Goal: Information Seeking & Learning: Learn about a topic

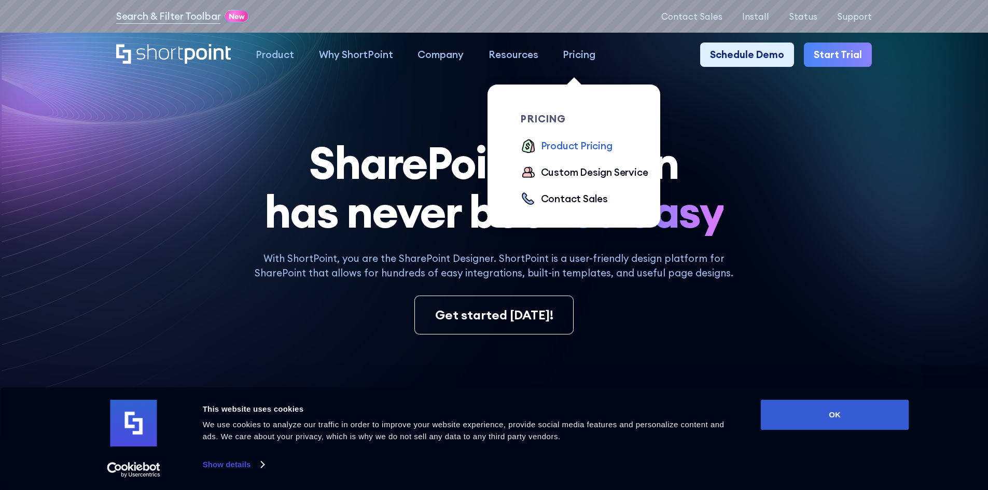
click at [591, 147] on div "Product Pricing" at bounding box center [577, 145] width 72 height 15
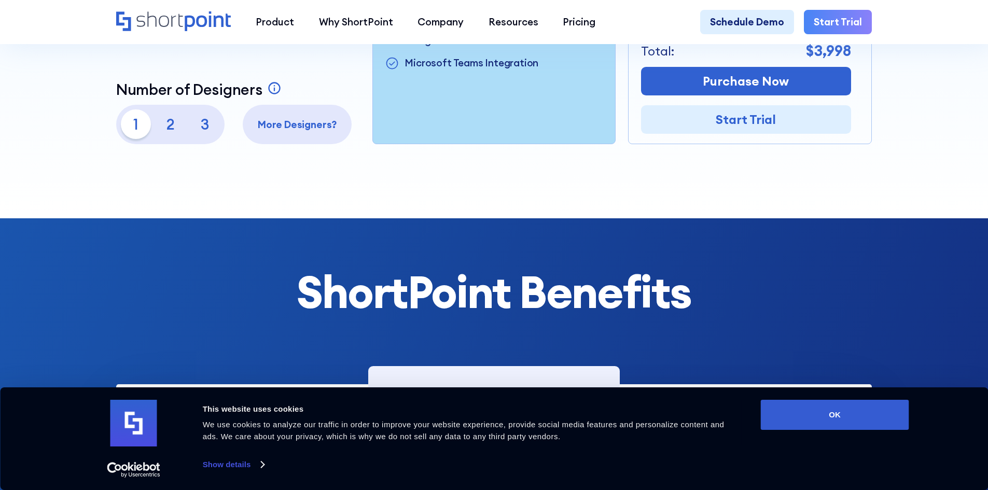
scroll to position [467, 0]
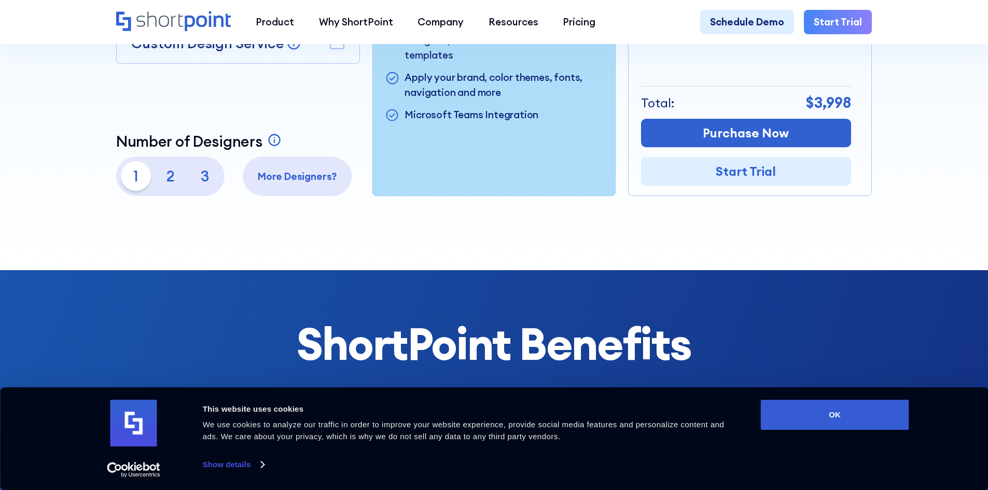
click at [199, 179] on p "3" at bounding box center [205, 176] width 30 height 30
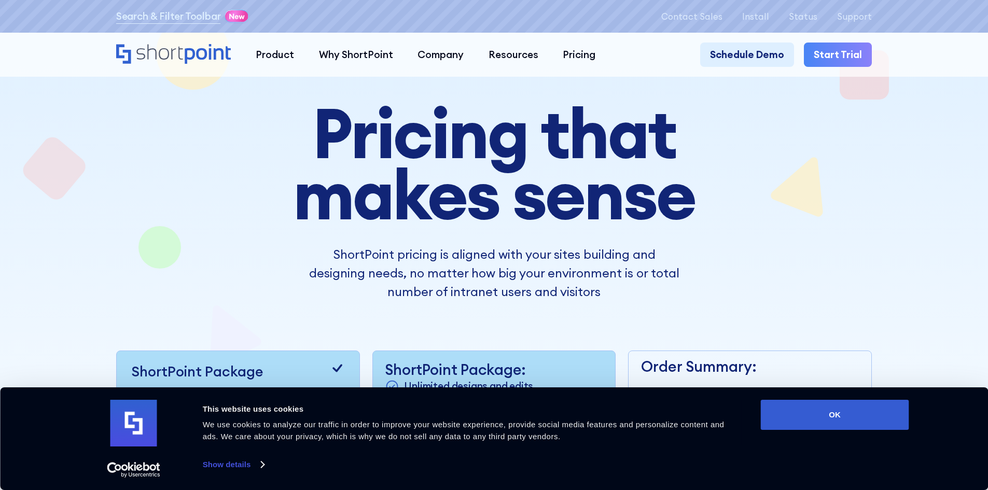
scroll to position [0, 0]
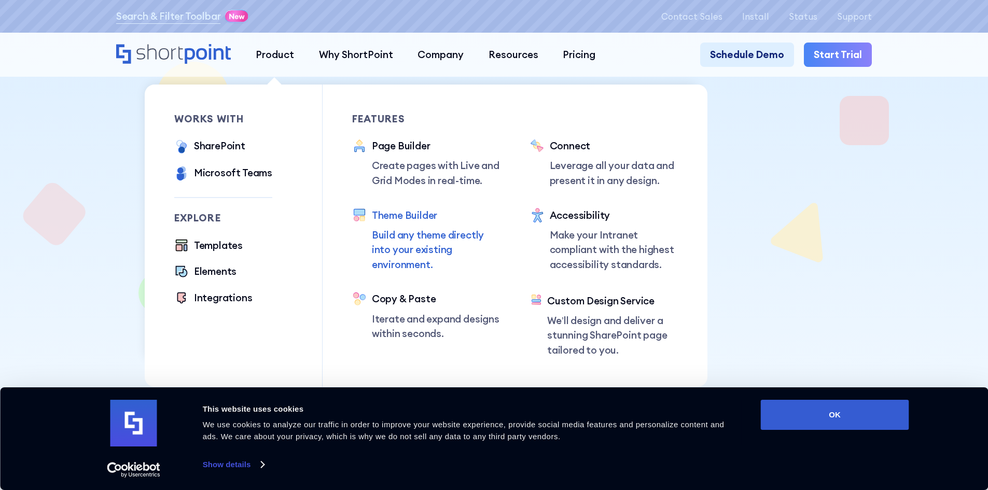
click at [397, 214] on div "Theme Builder" at bounding box center [436, 215] width 129 height 15
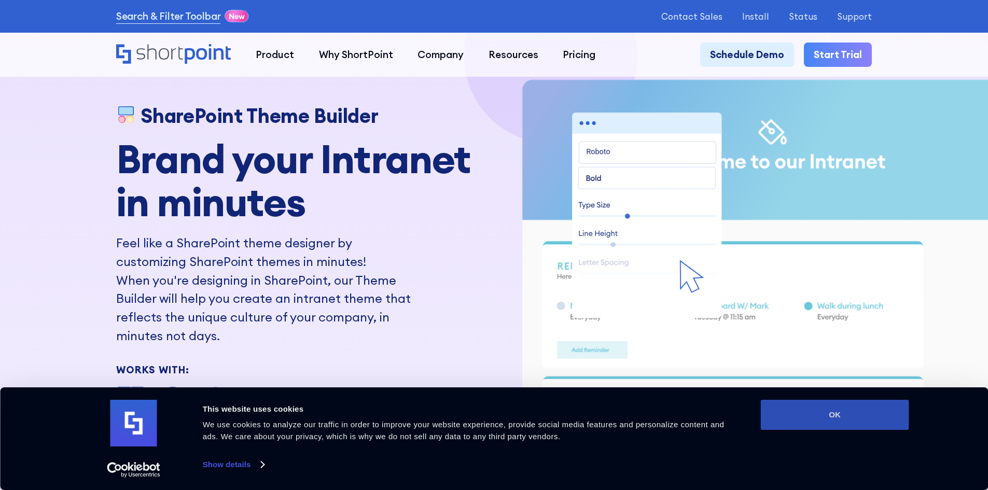
click at [844, 415] on button "OK" at bounding box center [835, 415] width 148 height 30
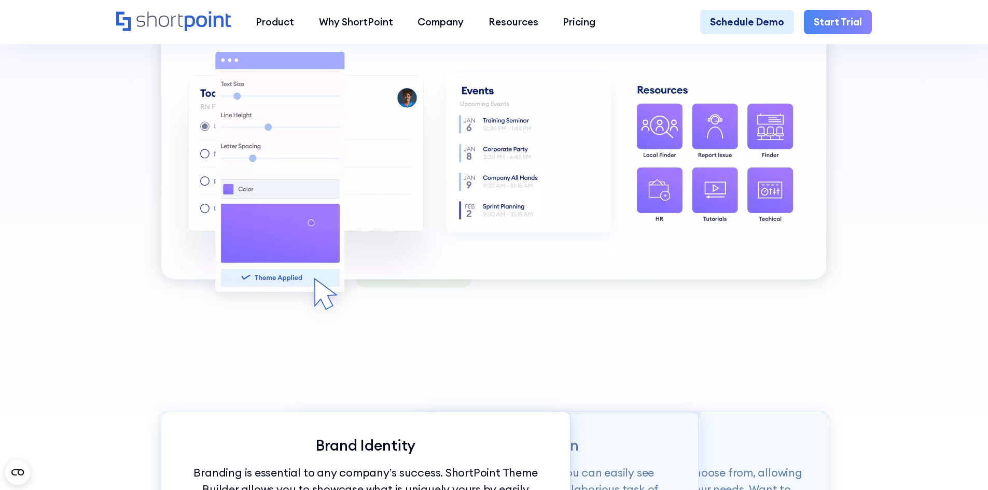
scroll to position [830, 0]
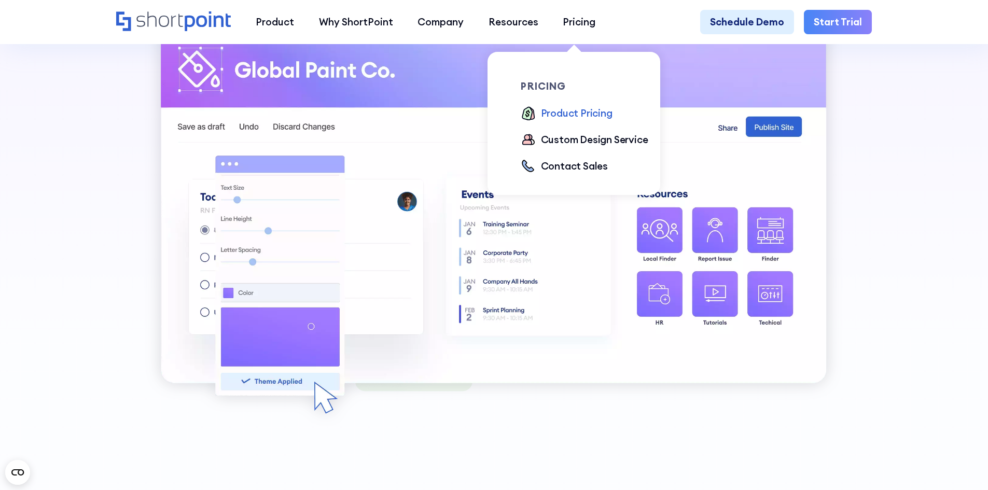
click at [582, 112] on div "Product Pricing" at bounding box center [577, 113] width 72 height 15
